Goal: Task Accomplishment & Management: Manage account settings

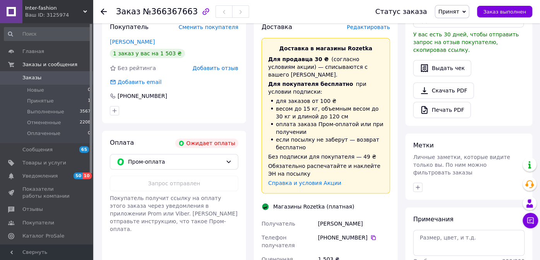
scroll to position [232, 0]
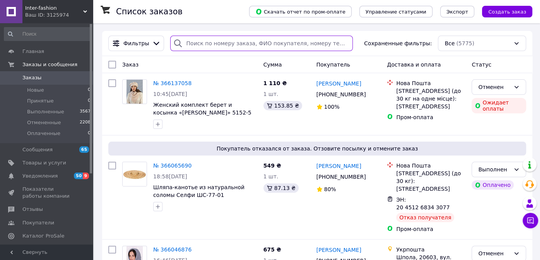
click at [202, 44] on input "search" at bounding box center [261, 43] width 182 height 15
type input "ткаліч"
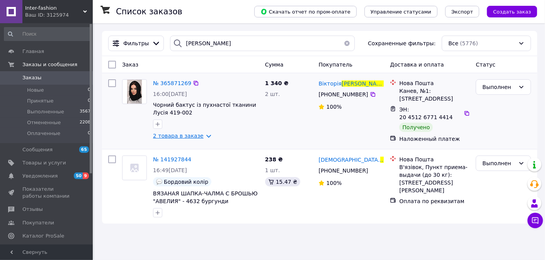
click at [200, 137] on link "2 товара в заказе" at bounding box center [178, 136] width 51 height 6
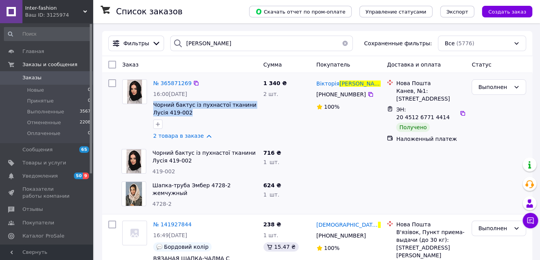
drag, startPoint x: 177, startPoint y: 113, endPoint x: 152, endPoint y: 108, distance: 25.3
click at [152, 108] on div "№ 365871269 16:00, 09.10.2025 Чорний бактус із пухнастої тканини Лусія 419-002 …" at bounding box center [205, 109] width 110 height 67
copy span "Чорний бактус із пухнастої тканини Лусія 419-002"
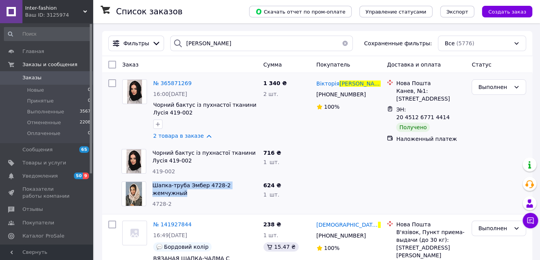
drag, startPoint x: 257, startPoint y: 183, endPoint x: 148, endPoint y: 184, distance: 108.3
click at [148, 184] on div "Шапка-труба Эмбер 4728-2 жемчужный 4728-2" at bounding box center [189, 194] width 142 height 32
copy div "Шапка-труба Эмбер 4728-2 жемчужный"
click at [32, 76] on span "Заказы" at bounding box center [31, 77] width 19 height 7
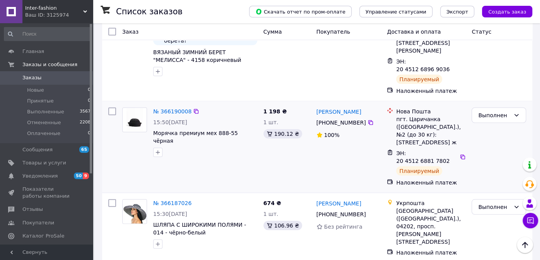
scroll to position [1199, 0]
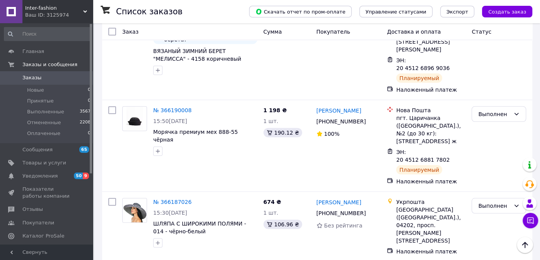
drag, startPoint x: 194, startPoint y: 120, endPoint x: 152, endPoint y: 113, distance: 42.3
copy span "Летняя льняная женская шляпа Мечта молочная 3001"
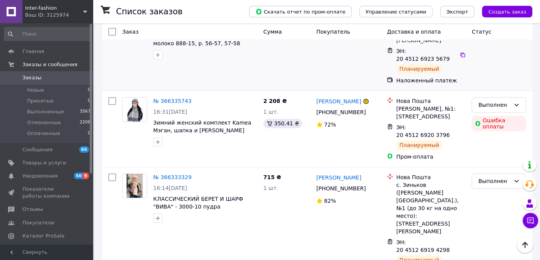
scroll to position [0, 0]
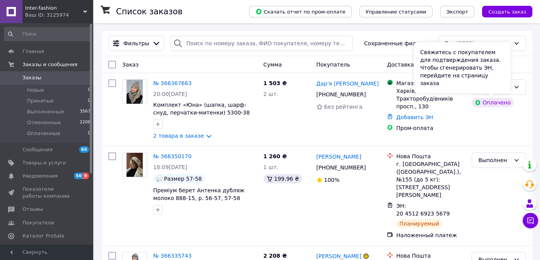
click at [490, 88] on div "Свяжитесь с покупателем для подтверждения заказа. Чтобы сгенерировать ЭН, перей…" at bounding box center [462, 67] width 97 height 51
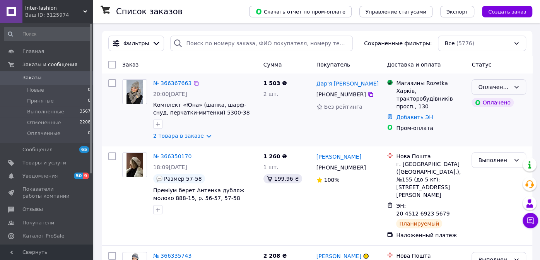
click at [515, 86] on icon at bounding box center [516, 87] width 6 height 6
click at [492, 101] on li "Принят" at bounding box center [499, 104] width 54 height 14
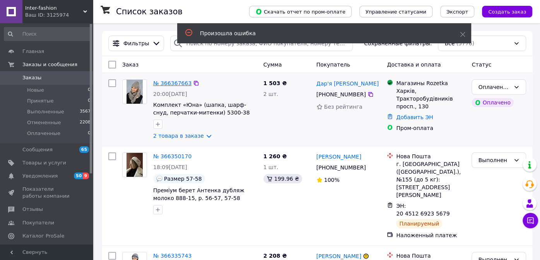
click at [172, 81] on link "№ 366367663" at bounding box center [172, 83] width 38 height 6
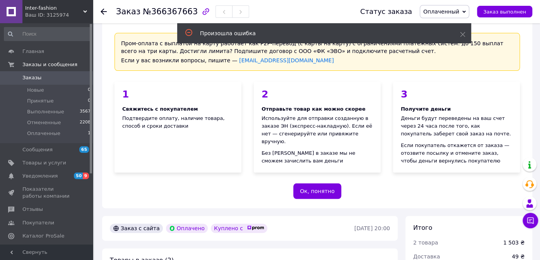
scroll to position [38, 0]
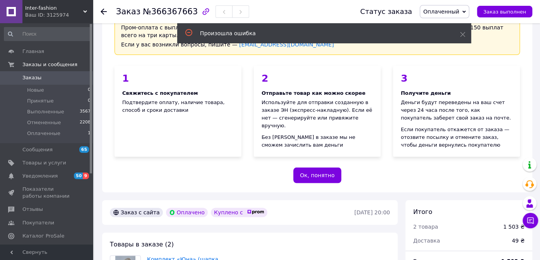
click at [459, 11] on span "Оплаченный" at bounding box center [441, 12] width 36 height 6
click at [460, 34] on icon at bounding box center [462, 34] width 5 height 5
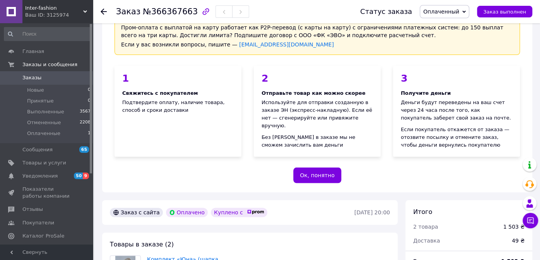
click at [450, 15] on span "Оплаченный" at bounding box center [444, 11] width 49 height 13
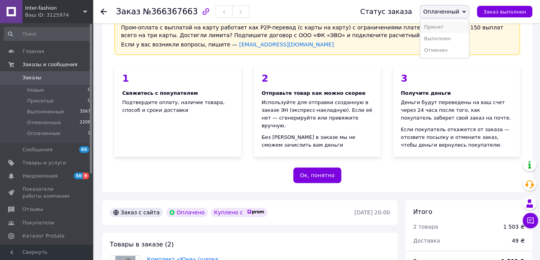
click at [447, 29] on li "Принят" at bounding box center [444, 27] width 49 height 12
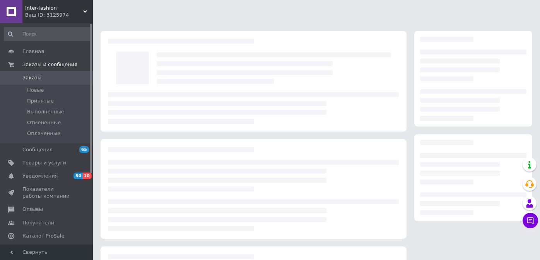
scroll to position [38, 0]
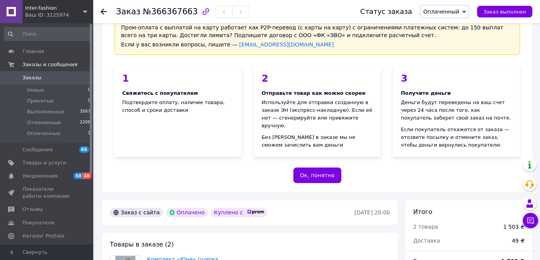
click at [443, 12] on span "Оплаченный" at bounding box center [441, 12] width 36 height 6
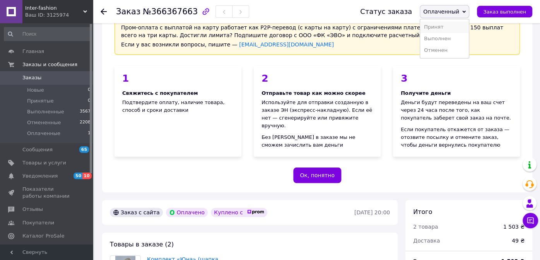
click at [443, 26] on li "Принят" at bounding box center [444, 27] width 49 height 12
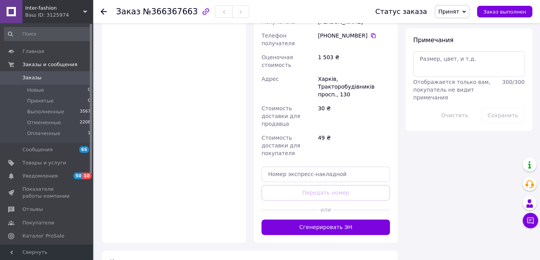
scroll to position [657, 0]
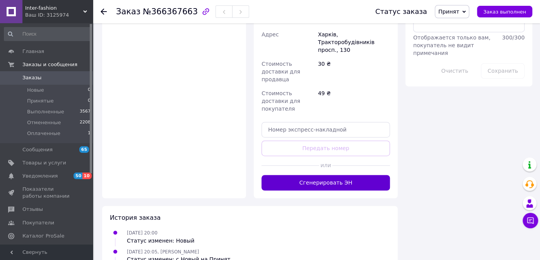
click at [334, 175] on button "Сгенерировать ЭН" at bounding box center [325, 182] width 128 height 15
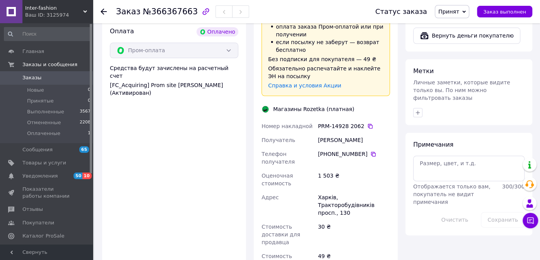
scroll to position [502, 0]
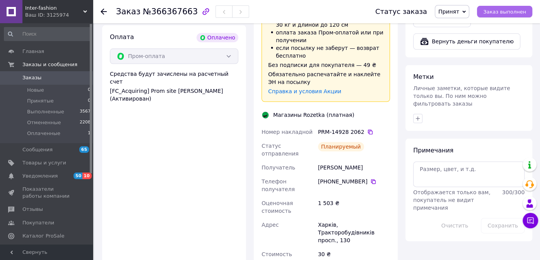
click at [504, 12] on span "Заказ выполнен" at bounding box center [504, 12] width 43 height 6
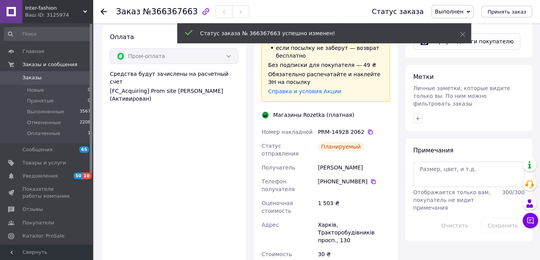
click at [28, 80] on span "Заказы" at bounding box center [31, 77] width 19 height 7
